Goal: Task Accomplishment & Management: Use online tool/utility

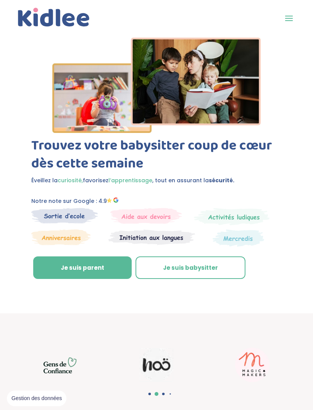
scroll to position [126, 0]
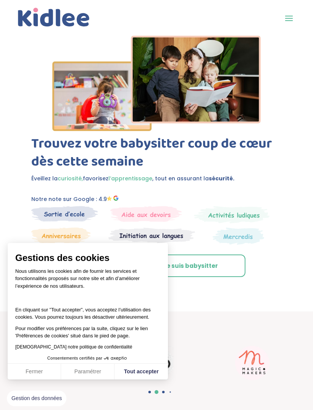
click at [227, 264] on link "Je suis babysitter" at bounding box center [191, 265] width 110 height 23
click at [160, 380] on button "Tout accepter" at bounding box center [141, 372] width 53 height 16
checkbox input "true"
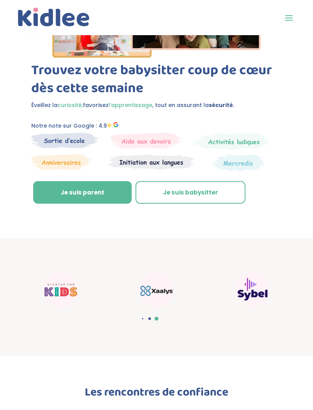
scroll to position [199, 0]
click at [201, 185] on link "Je suis babysitter" at bounding box center [191, 192] width 110 height 23
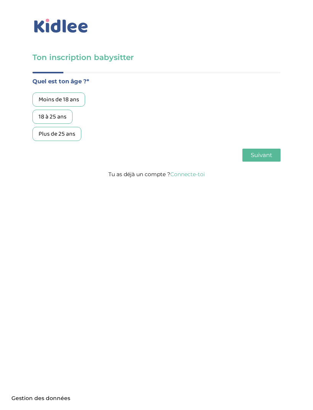
click at [198, 178] on link "Connecte-toi" at bounding box center [187, 174] width 35 height 7
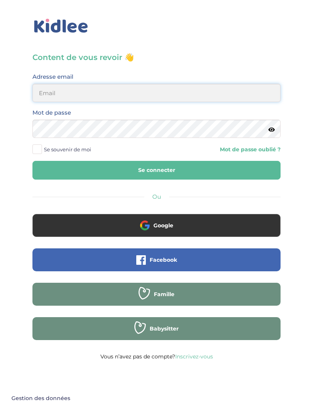
type input "sarahlyadss@gmail.com"
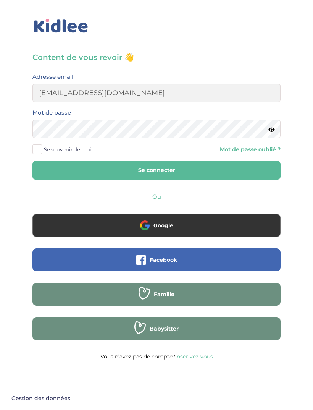
click at [157, 170] on button "Se connecter" at bounding box center [156, 170] width 248 height 19
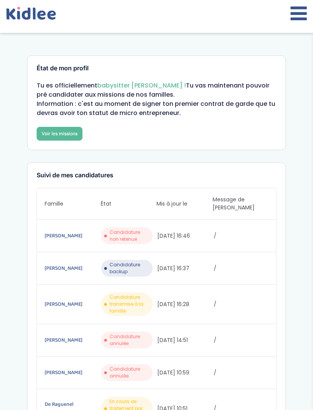
click at [297, 23] on button at bounding box center [299, 16] width 16 height 25
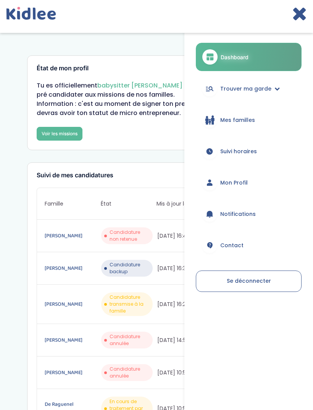
click at [283, 87] on link "Trouver ma garde" at bounding box center [249, 89] width 106 height 28
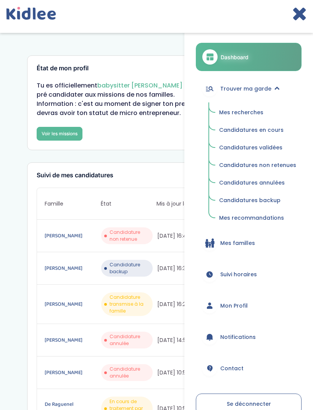
click at [259, 116] on link "Mes recherches" at bounding box center [258, 112] width 88 height 15
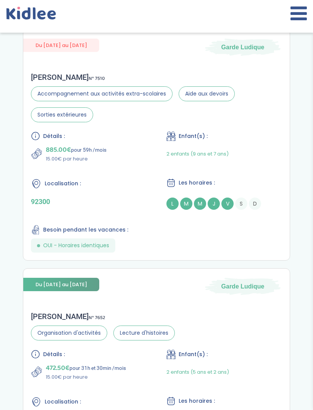
scroll to position [402, 0]
click at [244, 260] on div "Stéphanie Maud P . N° 7510 Accompagnement aux activités extra-scolaires Aide au…" at bounding box center [156, 162] width 267 height 195
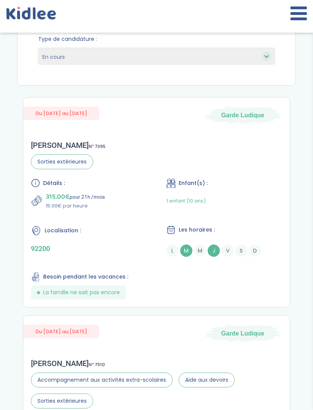
scroll to position [0, 0]
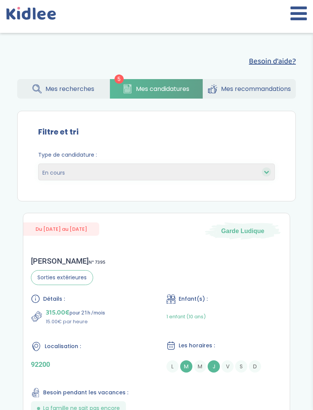
click at [40, 80] on link "Mes recherches" at bounding box center [63, 88] width 92 height 19
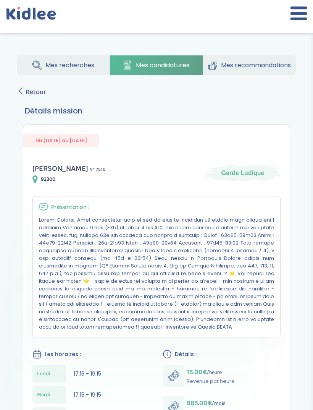
click at [28, 94] on span "Retour" at bounding box center [36, 92] width 21 height 11
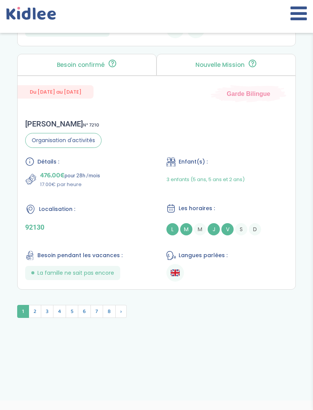
scroll to position [2708, 0]
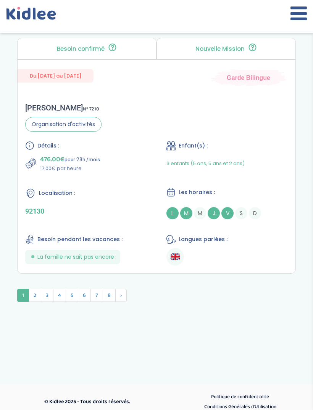
click at [37, 302] on span "2" at bounding box center [35, 295] width 13 height 13
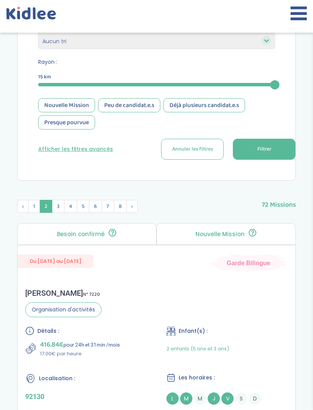
scroll to position [266, 0]
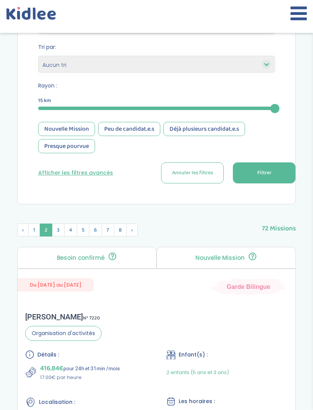
click at [61, 235] on span "3" at bounding box center [58, 229] width 13 height 13
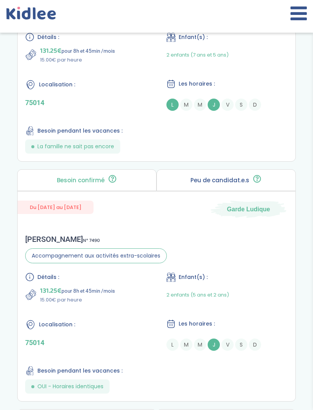
scroll to position [1599, 0]
